Goal: Information Seeking & Learning: Find specific fact

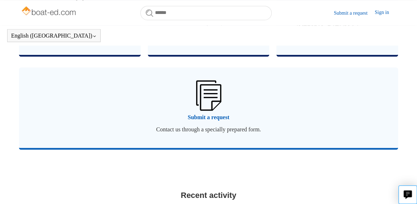
scroll to position [542, 0]
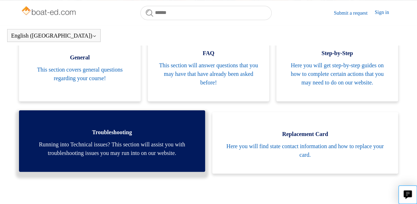
scroll to position [159, 0]
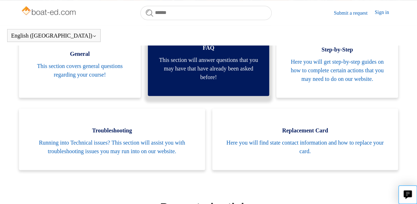
click at [230, 61] on span "This section will answer questions that you may have that have already been ask…" at bounding box center [208, 69] width 100 height 26
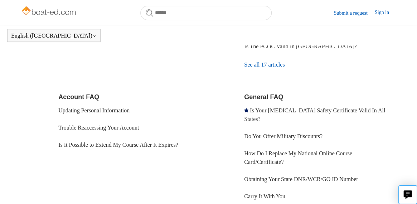
scroll to position [159, 0]
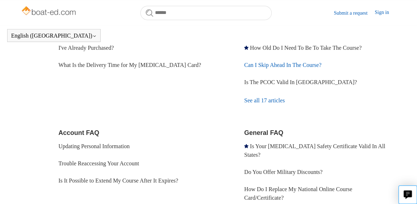
click at [297, 65] on link "Can I Skip Ahead In The Course?" at bounding box center [282, 65] width 77 height 6
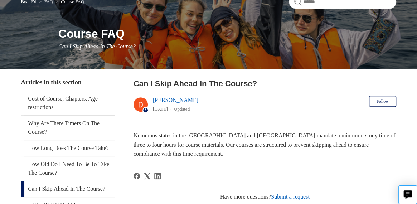
scroll to position [72, 0]
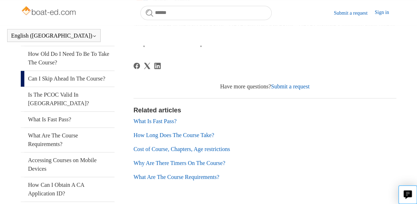
click at [60, 87] on link "Can I Skip Ahead In The Course?" at bounding box center [68, 79] width 94 height 16
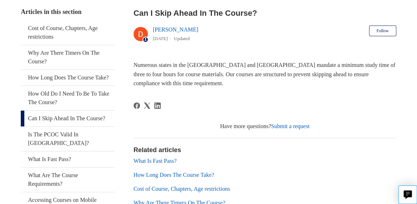
scroll to position [159, 0]
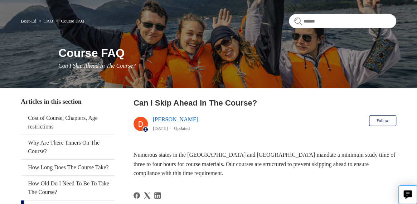
scroll to position [36, 0]
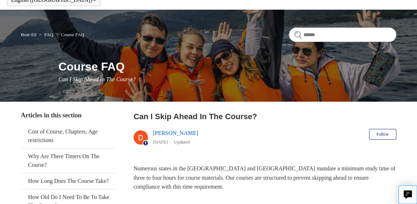
click at [175, 133] on link "[PERSON_NAME]" at bounding box center [175, 133] width 45 height 6
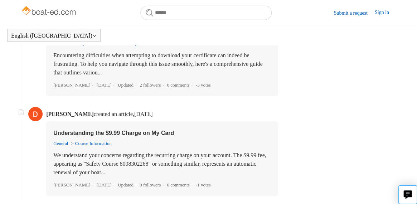
scroll to position [874, 0]
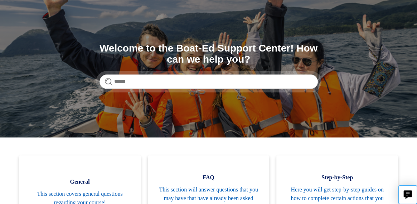
scroll to position [107, 0]
